Goal: Navigation & Orientation: Find specific page/section

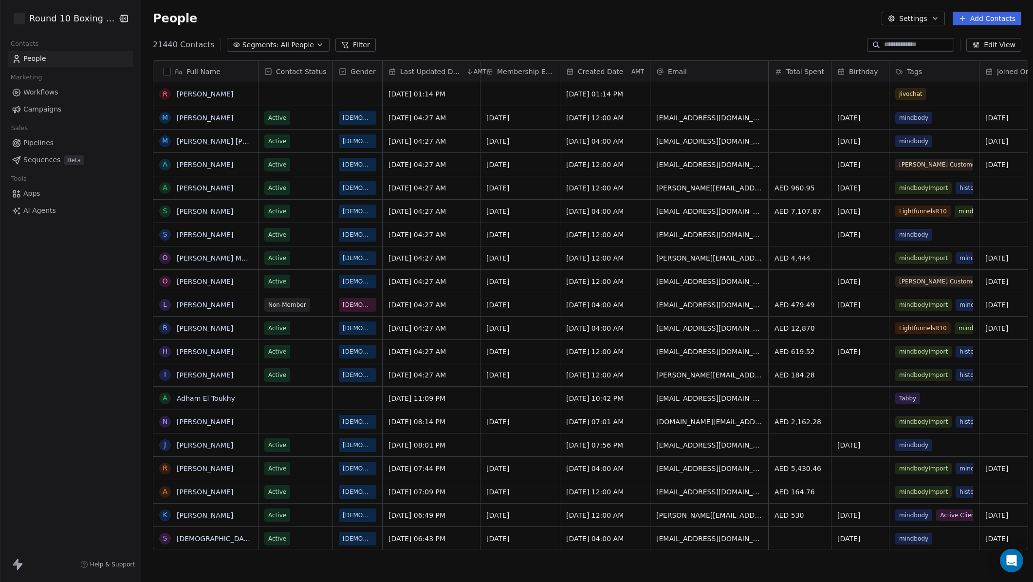
scroll to position [504, 891]
click at [106, 312] on div "Round 10 Boxing Club Contacts People Marketing Workflows Campaigns Sales Pipeli…" at bounding box center [70, 291] width 141 height 582
click at [109, 317] on div "Round 10 Boxing Club Contacts People Marketing Workflows Campaigns Sales Pipeli…" at bounding box center [70, 291] width 141 height 582
click at [82, 15] on html "Round 10 Boxing Club Contacts People Marketing Workflows Campaigns Sales Pipeli…" at bounding box center [516, 291] width 1033 height 582
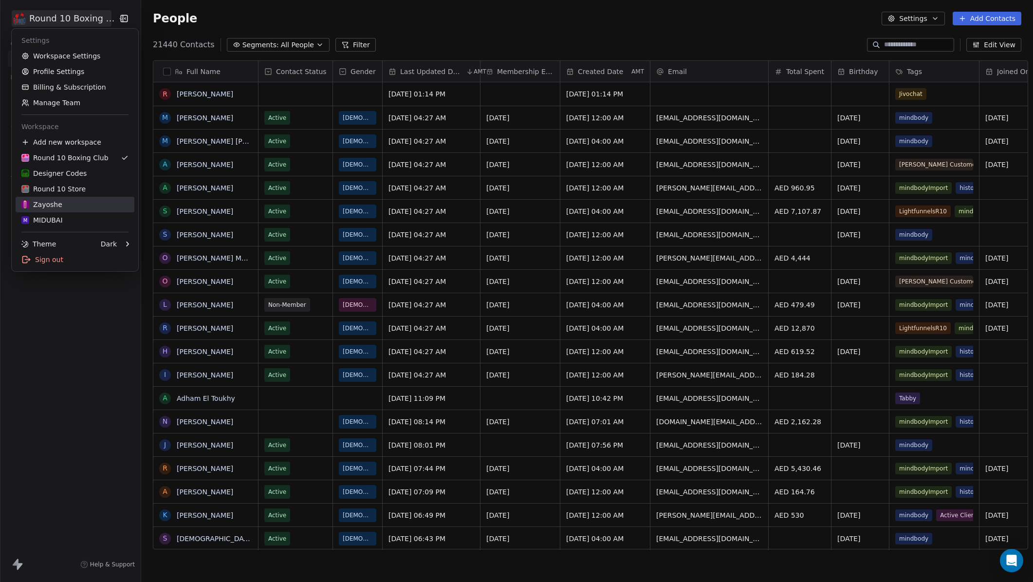
click at [67, 208] on div "Zayoshe" at bounding box center [74, 205] width 107 height 10
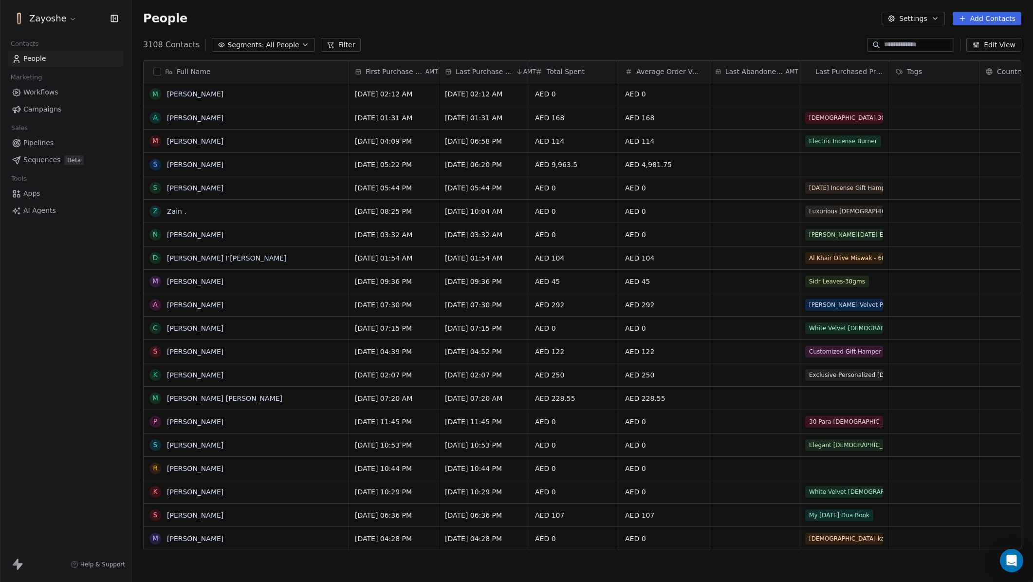
scroll to position [504, 894]
click at [114, 339] on div "Zayoshe Contacts People Marketing Workflows Campaigns Sales Pipelines Sequences…" at bounding box center [65, 291] width 131 height 582
click at [61, 14] on html "Zayoshe Contacts People Marketing Workflows Campaigns Sales Pipelines Sequences…" at bounding box center [516, 291] width 1033 height 582
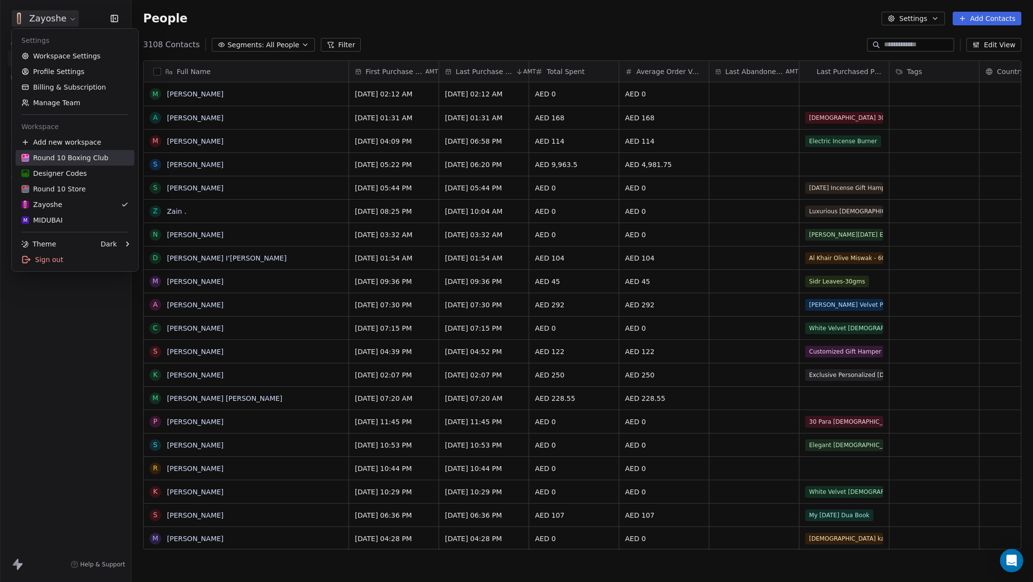
click at [89, 160] on div "Round 10 Boxing Club" at bounding box center [64, 158] width 87 height 10
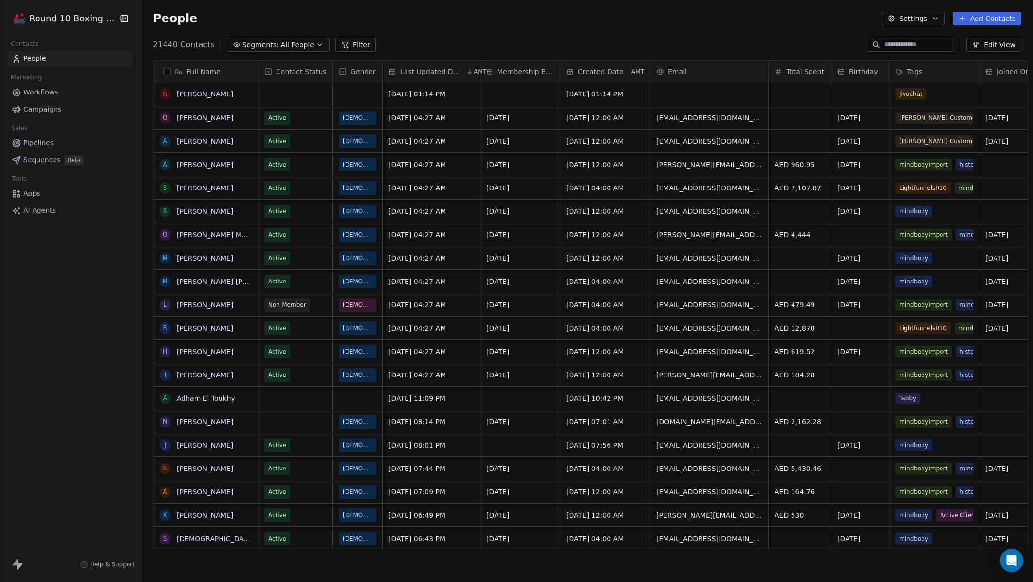
scroll to position [512, 899]
